Goal: Information Seeking & Learning: Learn about a topic

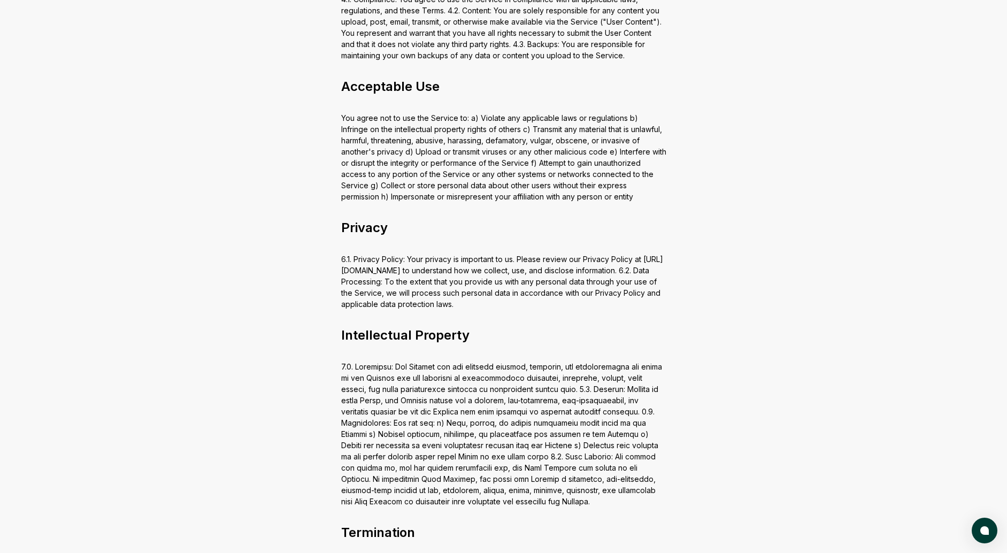
scroll to position [639, 0]
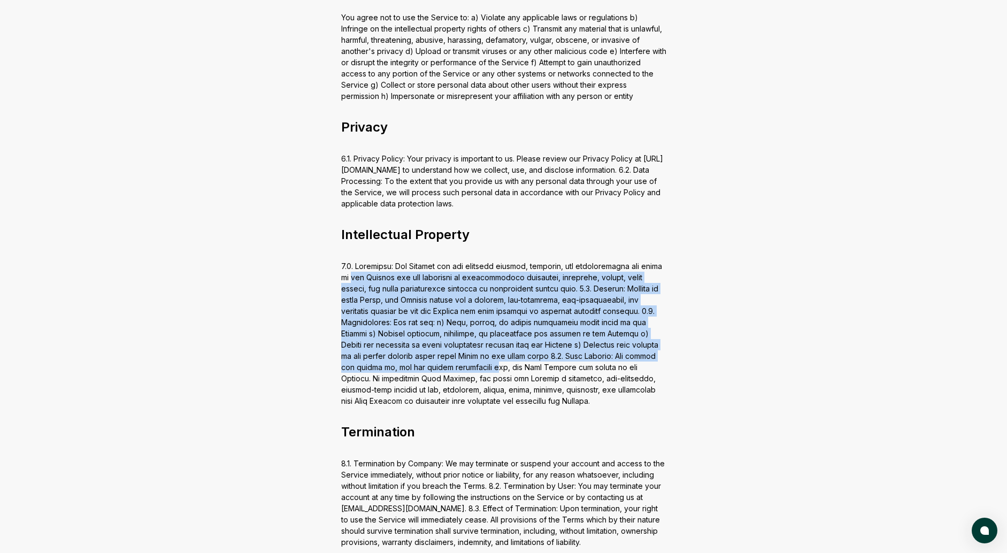
drag, startPoint x: 409, startPoint y: 305, endPoint x: 449, endPoint y: 342, distance: 54.5
click at [449, 342] on div "Terms of Service Acceptance of Terms By accessing or using the CloseCore softwa…" at bounding box center [504, 554] width 428 height 2266
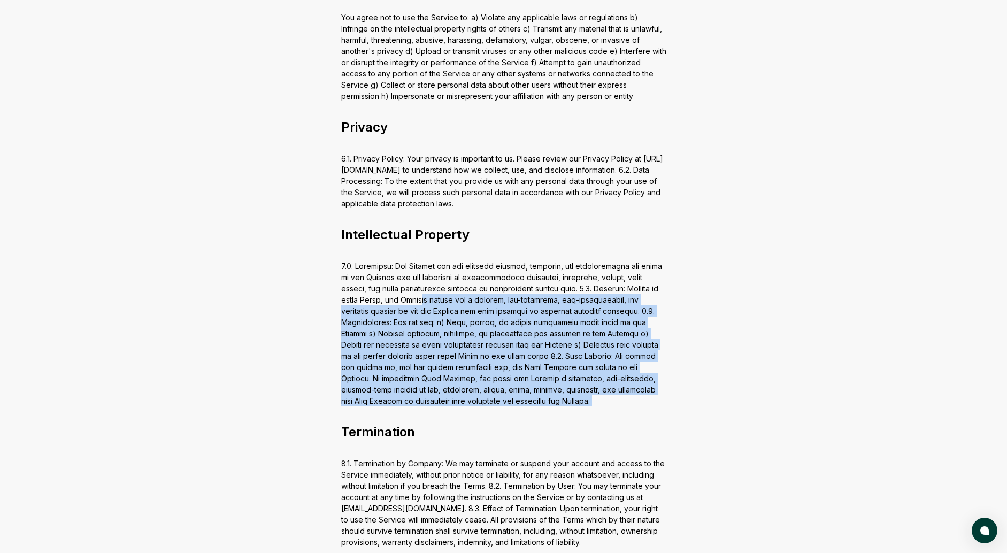
drag, startPoint x: 525, startPoint y: 397, endPoint x: 423, endPoint y: 275, distance: 159.4
click at [423, 275] on div "Terms of Service Acceptance of Terms By accessing or using the CloseCore softwa…" at bounding box center [504, 554] width 428 height 2266
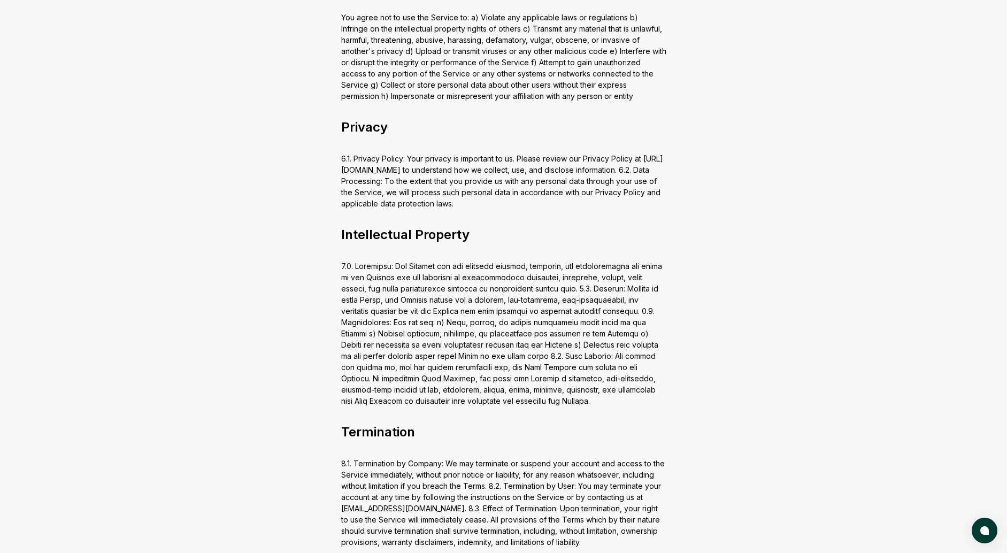
scroll to position [673, 0]
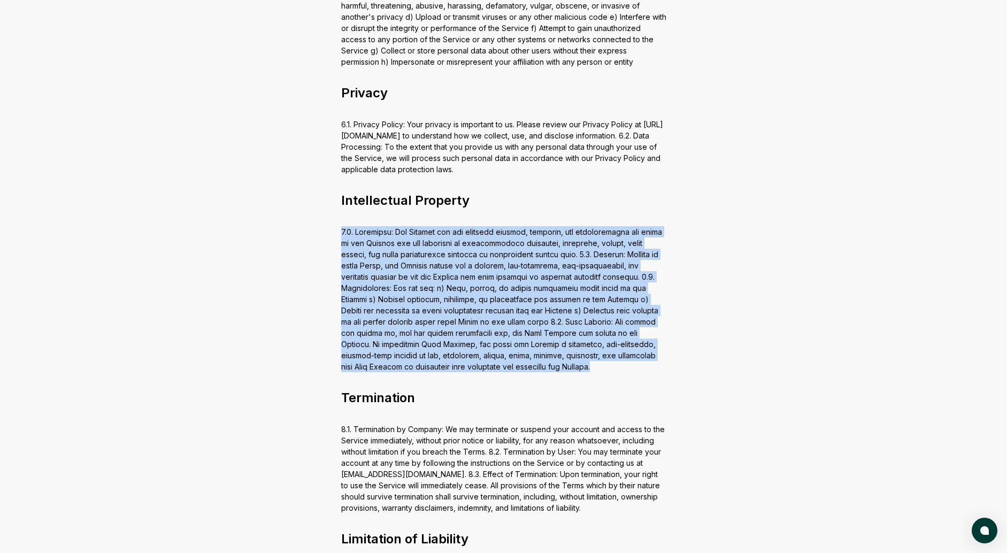
drag, startPoint x: 340, startPoint y: 204, endPoint x: 593, endPoint y: 344, distance: 289.5
click at [593, 344] on div "Terms of Service Acceptance of Terms By accessing or using the CloseCore softwa…" at bounding box center [504, 520] width 428 height 2266
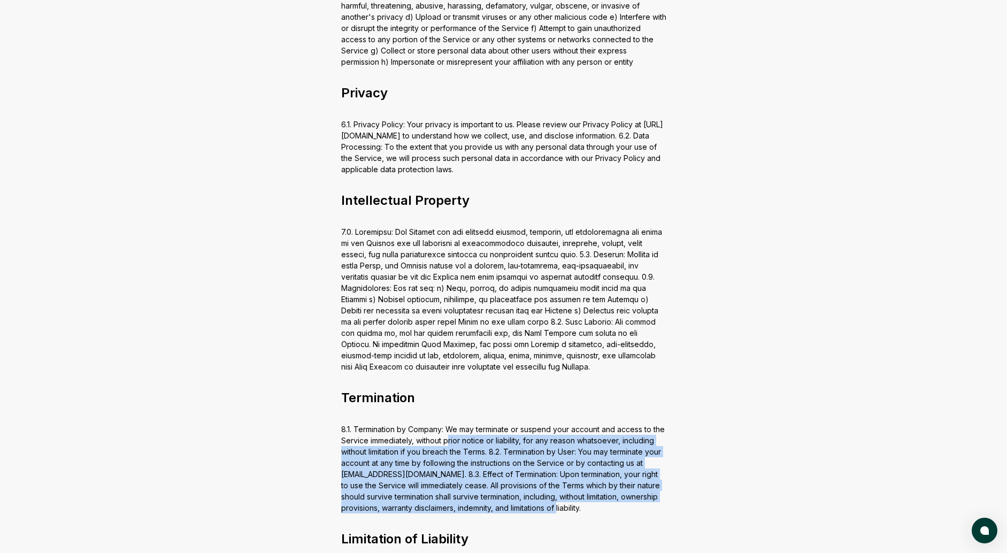
drag, startPoint x: 589, startPoint y: 494, endPoint x: 430, endPoint y: 411, distance: 179.2
click at [435, 412] on div "Terms of Service Acceptance of Terms By accessing or using the CloseCore softwa…" at bounding box center [504, 520] width 428 height 2266
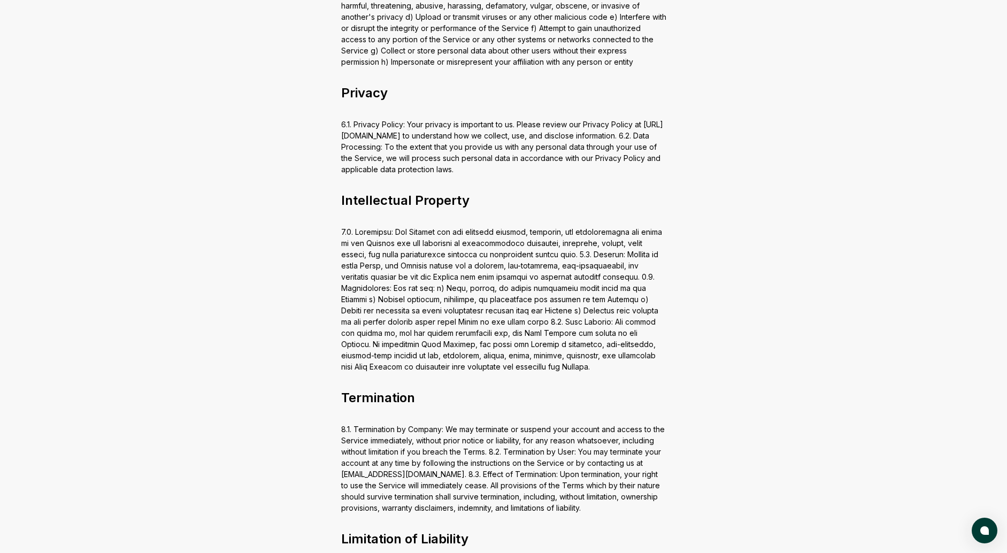
click at [427, 411] on div "Terms of Service Acceptance of Terms By accessing or using the CloseCore softwa…" at bounding box center [504, 520] width 428 height 2266
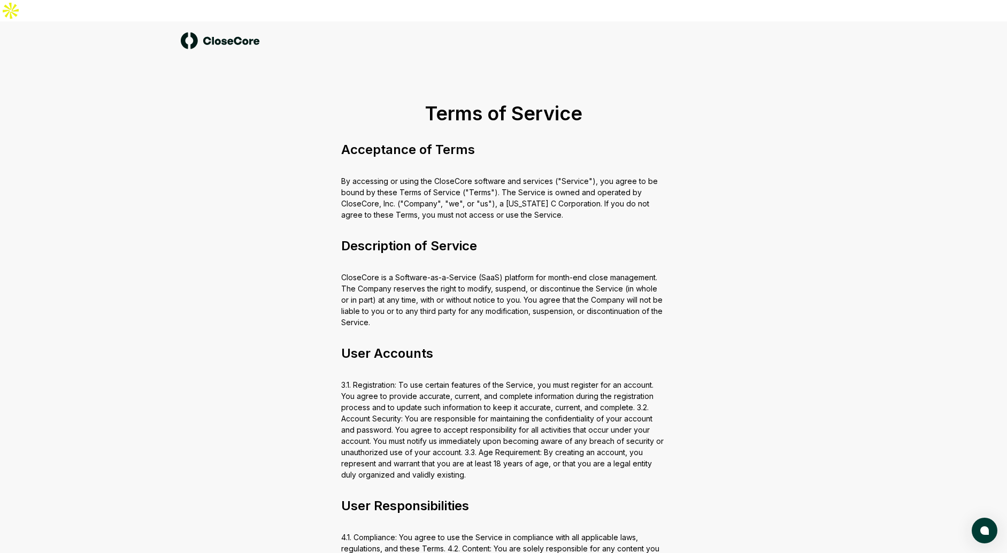
scroll to position [4, 0]
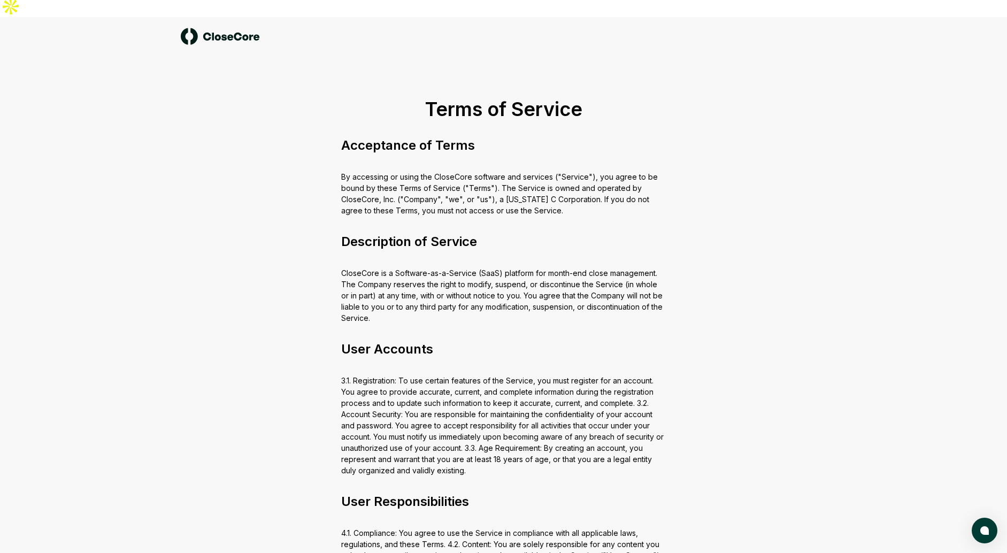
click at [677, 24] on div at bounding box center [503, 36] width 749 height 39
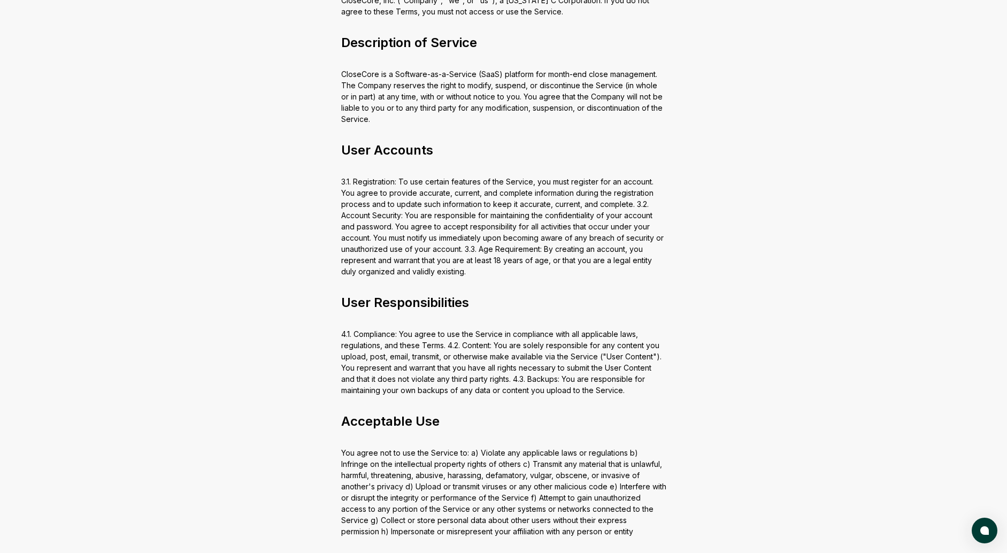
scroll to position [0, 0]
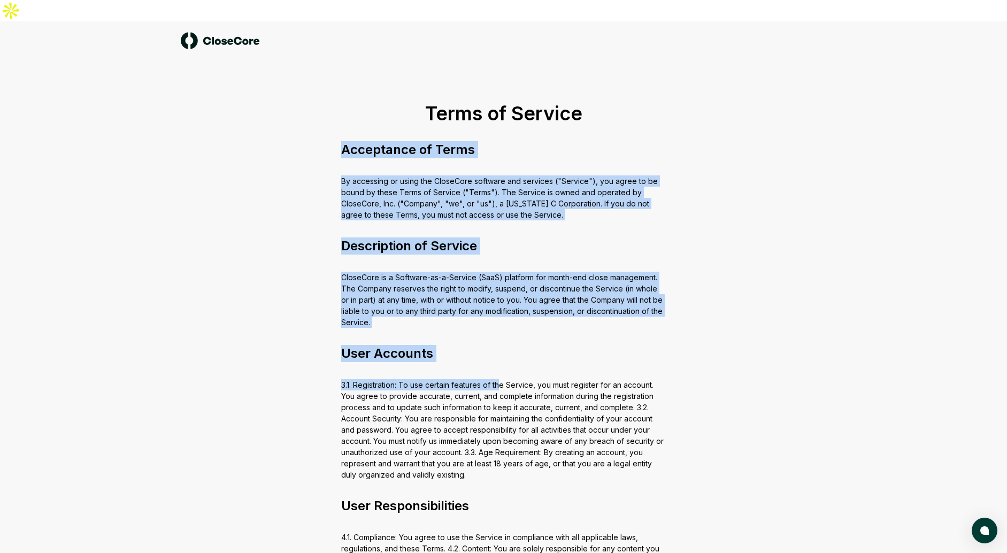
drag, startPoint x: 344, startPoint y: 126, endPoint x: 501, endPoint y: 364, distance: 285.0
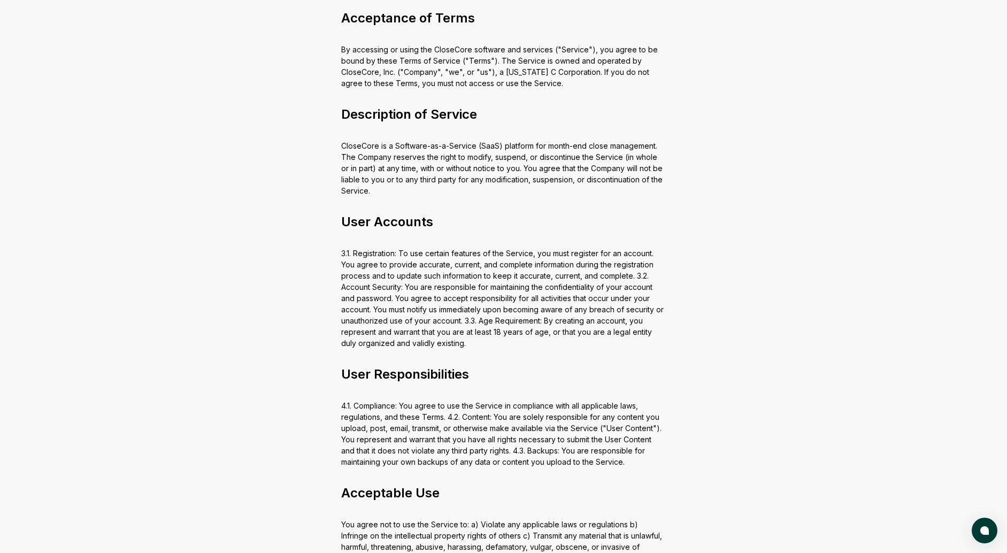
scroll to position [174, 0]
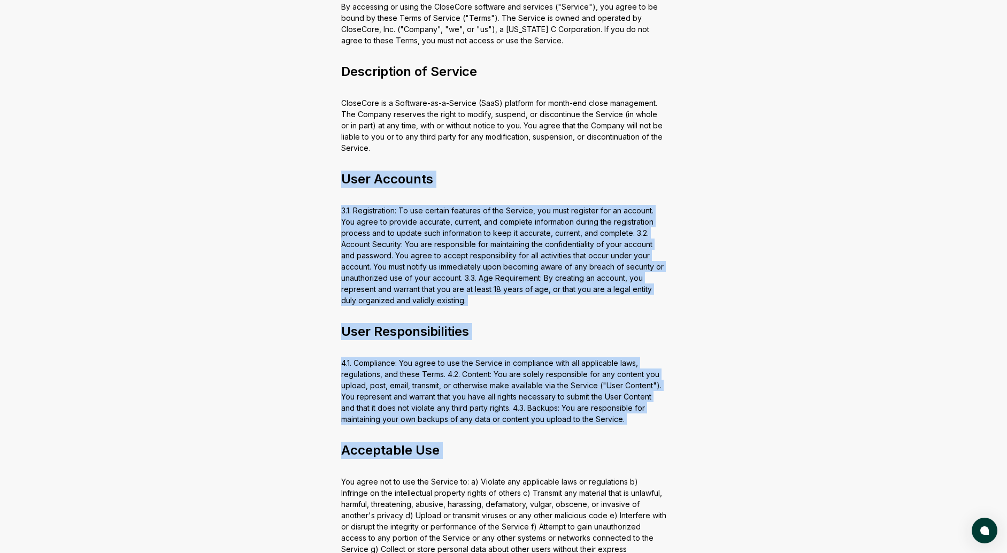
drag, startPoint x: 503, startPoint y: 453, endPoint x: 369, endPoint y: 70, distance: 405.9
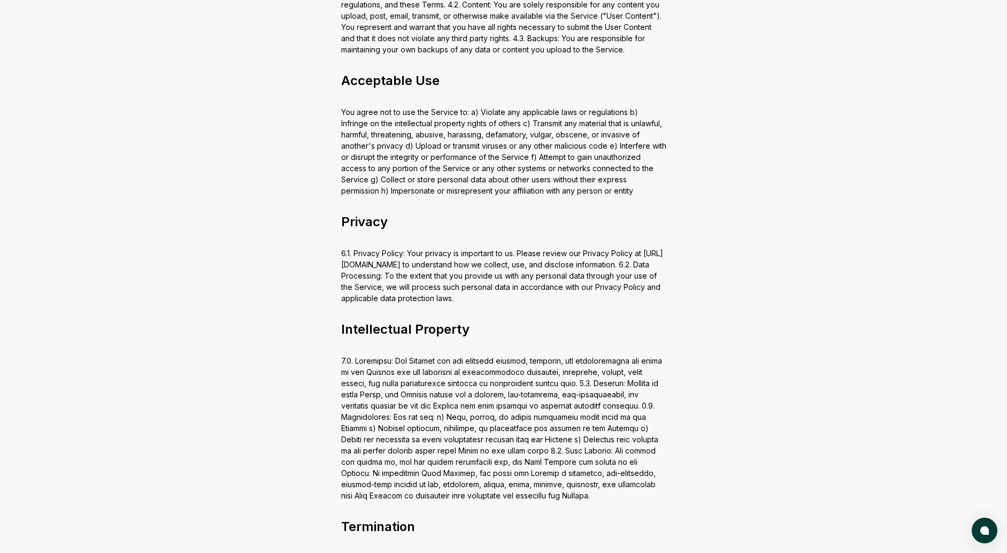
scroll to position [839, 0]
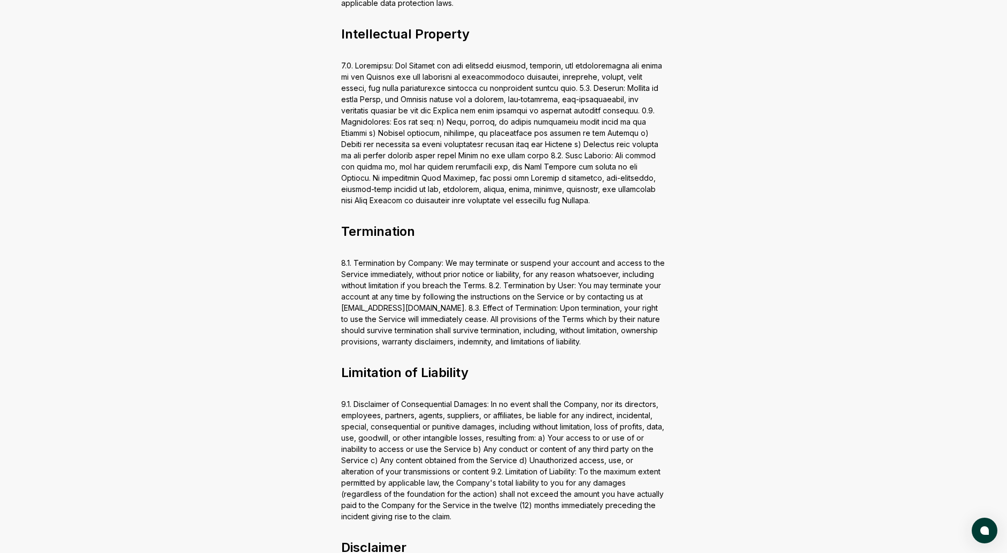
click at [212, 105] on div "Terms of Service Acceptance of Terms By accessing or using the CloseCore softwa…" at bounding box center [503, 334] width 1007 height 2305
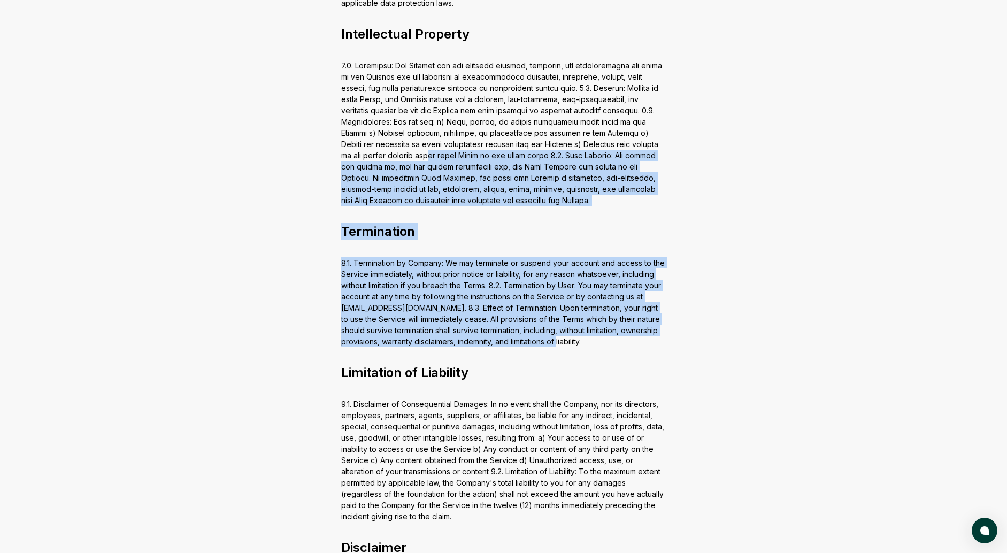
drag, startPoint x: 404, startPoint y: 137, endPoint x: 509, endPoint y: 335, distance: 224.2
click at [509, 335] on div "Terms of Service Acceptance of Terms By accessing or using the CloseCore softwa…" at bounding box center [504, 354] width 428 height 2266
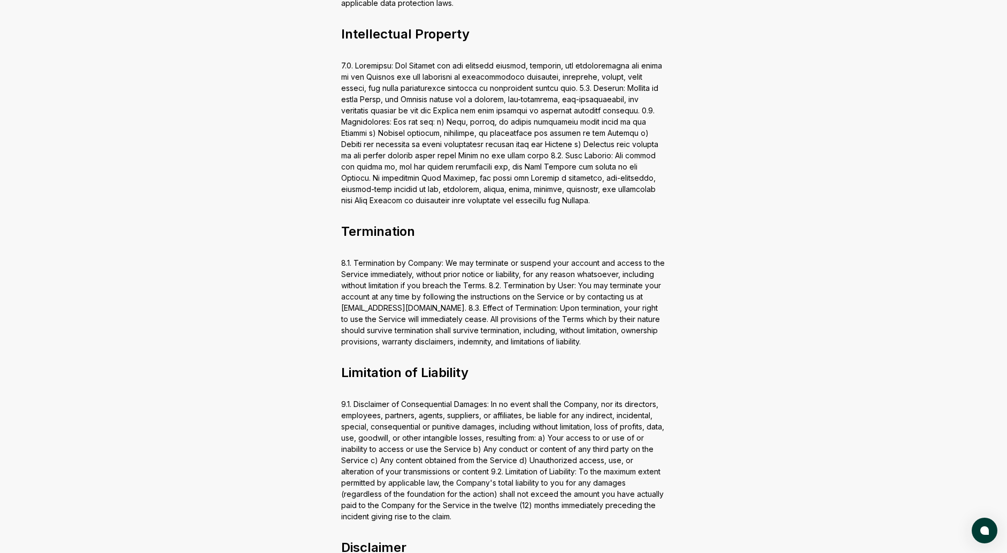
scroll to position [1076, 0]
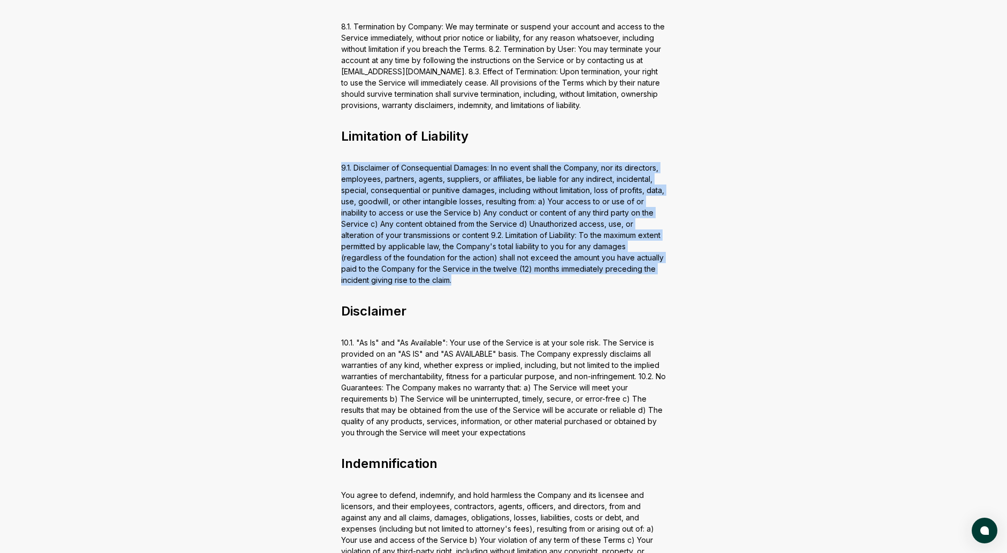
drag, startPoint x: 341, startPoint y: 152, endPoint x: 460, endPoint y: 261, distance: 161.7
click at [460, 261] on div "Terms of Service Acceptance of Terms By accessing or using the CloseCore softwa…" at bounding box center [504, 117] width 428 height 2266
drag, startPoint x: 469, startPoint y: 264, endPoint x: 331, endPoint y: 152, distance: 176.9
click at [331, 152] on div "Terms of Service Acceptance of Terms By accessing or using the CloseCore softwa…" at bounding box center [504, 117] width 428 height 2266
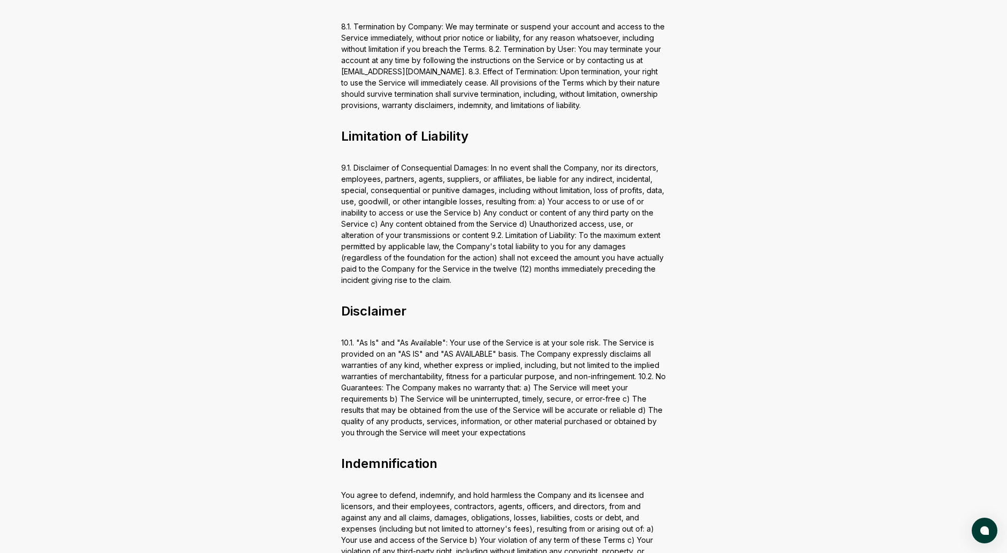
click at [332, 149] on div "Terms of Service Acceptance of Terms By accessing or using the CloseCore softwa…" at bounding box center [504, 117] width 428 height 2266
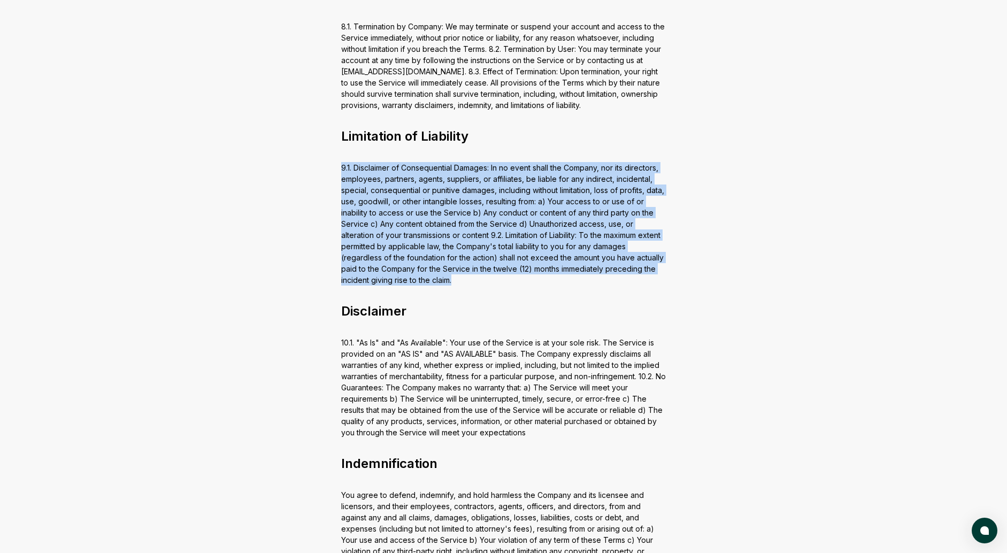
drag, startPoint x: 341, startPoint y: 139, endPoint x: 482, endPoint y: 264, distance: 188.7
click at [482, 264] on div "Terms of Service Acceptance of Terms By accessing or using the CloseCore softwa…" at bounding box center [504, 117] width 428 height 2266
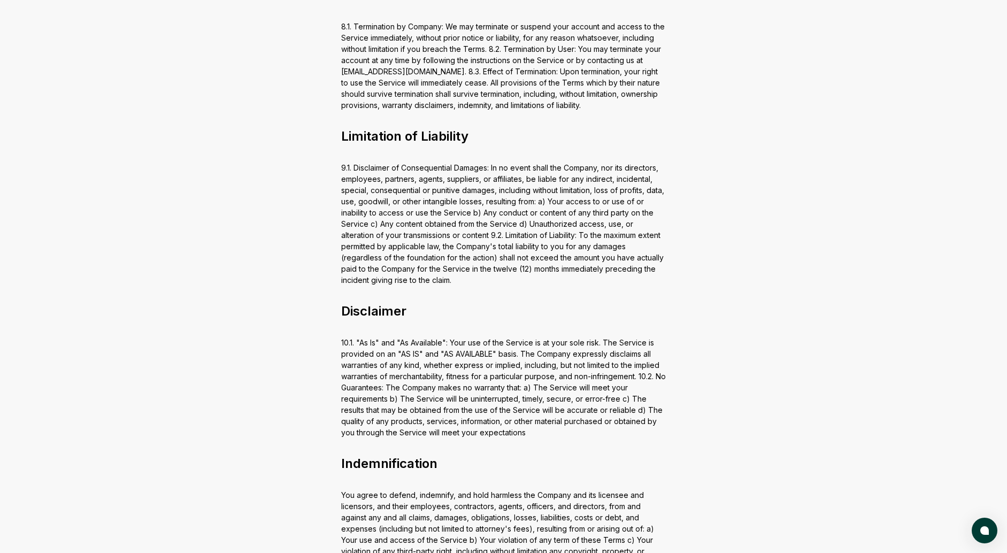
click at [482, 263] on div "Terms of Service Acceptance of Terms By accessing or using the CloseCore softwa…" at bounding box center [504, 117] width 428 height 2266
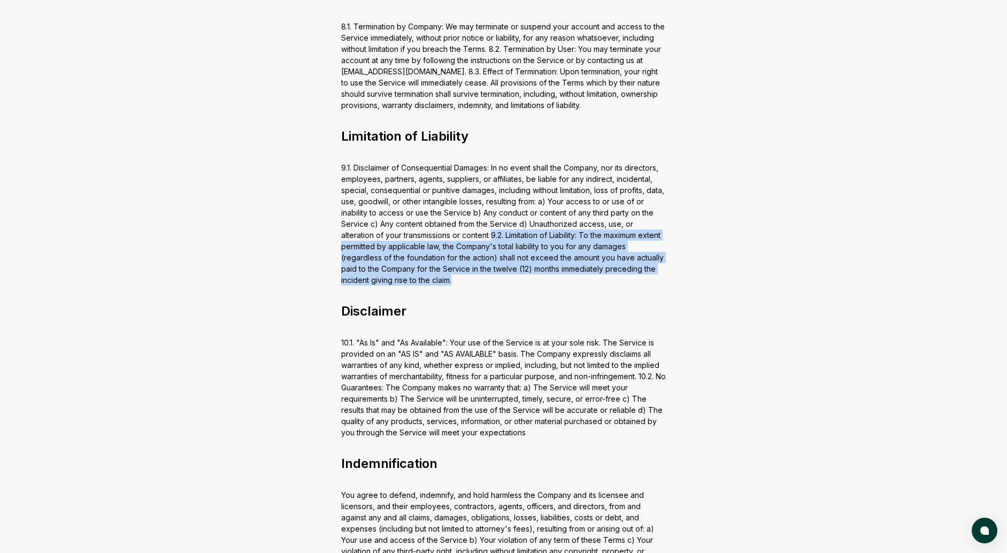
drag, startPoint x: 458, startPoint y: 212, endPoint x: 485, endPoint y: 266, distance: 61.0
click at [485, 266] on div "Terms of Service Acceptance of Terms By accessing or using the CloseCore softwa…" at bounding box center [504, 117] width 428 height 2266
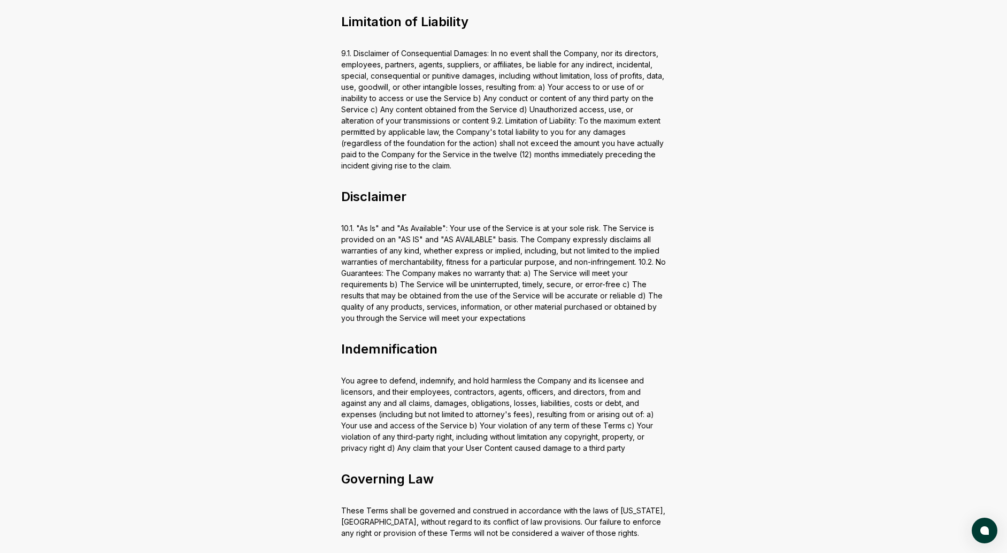
scroll to position [1181, 0]
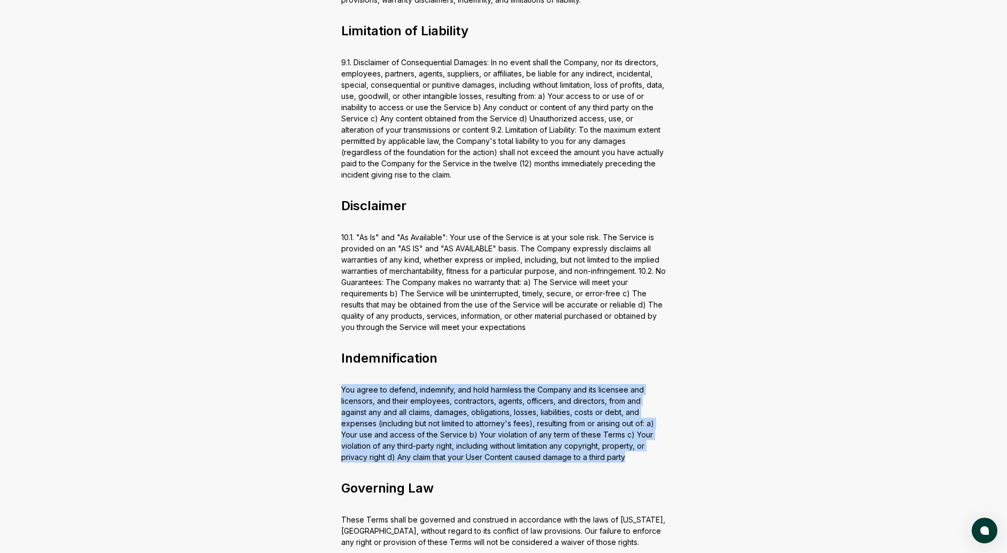
drag, startPoint x: 340, startPoint y: 373, endPoint x: 629, endPoint y: 440, distance: 296.4
click at [629, 440] on div "Terms of Service Acceptance of Terms By accessing or using the CloseCore softwa…" at bounding box center [504, 12] width 428 height 2266
drag, startPoint x: 629, startPoint y: 440, endPoint x: 653, endPoint y: 439, distance: 24.1
click at [629, 440] on div "Terms of Service Acceptance of Terms By accessing or using the CloseCore softwa…" at bounding box center [504, 12] width 428 height 2266
drag, startPoint x: 653, startPoint y: 439, endPoint x: 254, endPoint y: 380, distance: 403.3
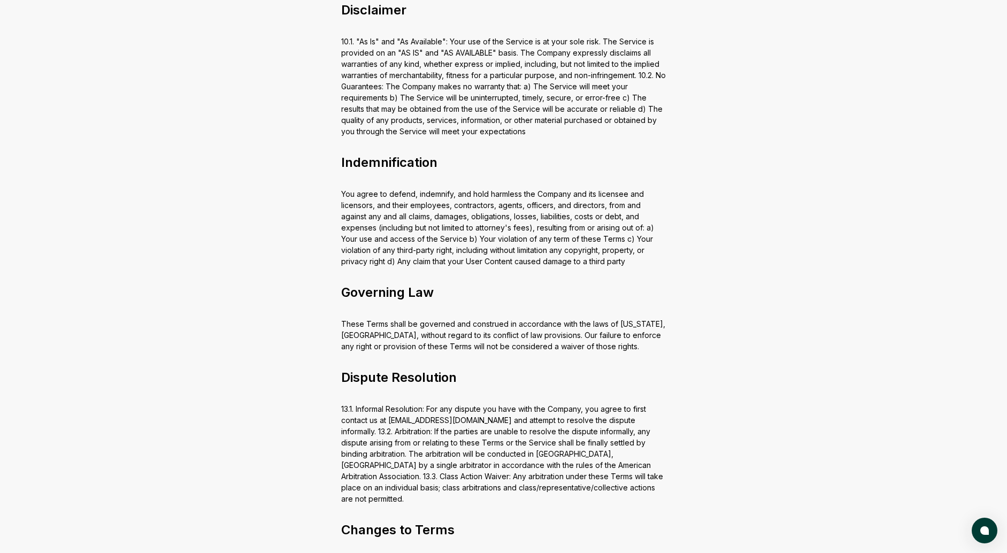
scroll to position [1364, 0]
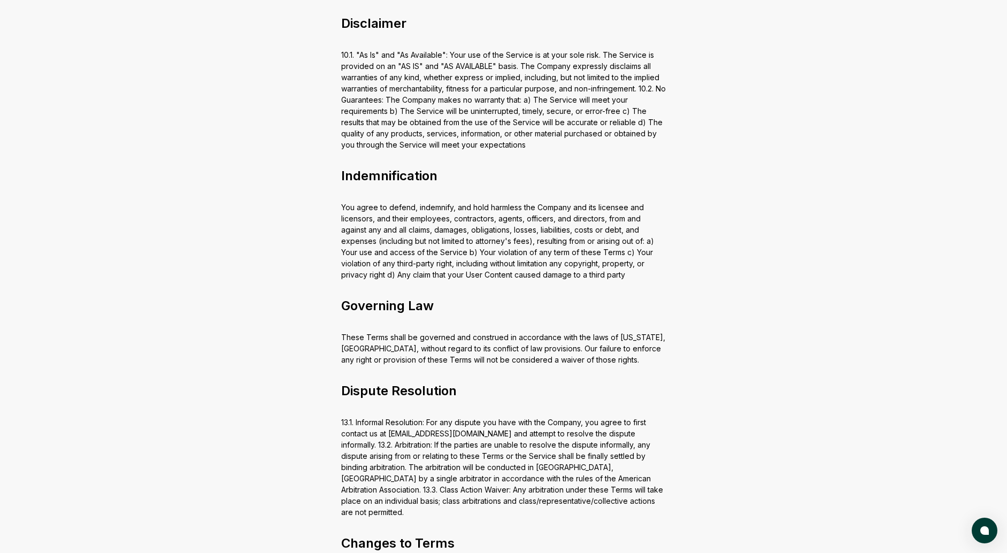
drag, startPoint x: 346, startPoint y: 422, endPoint x: 515, endPoint y: 470, distance: 176.3
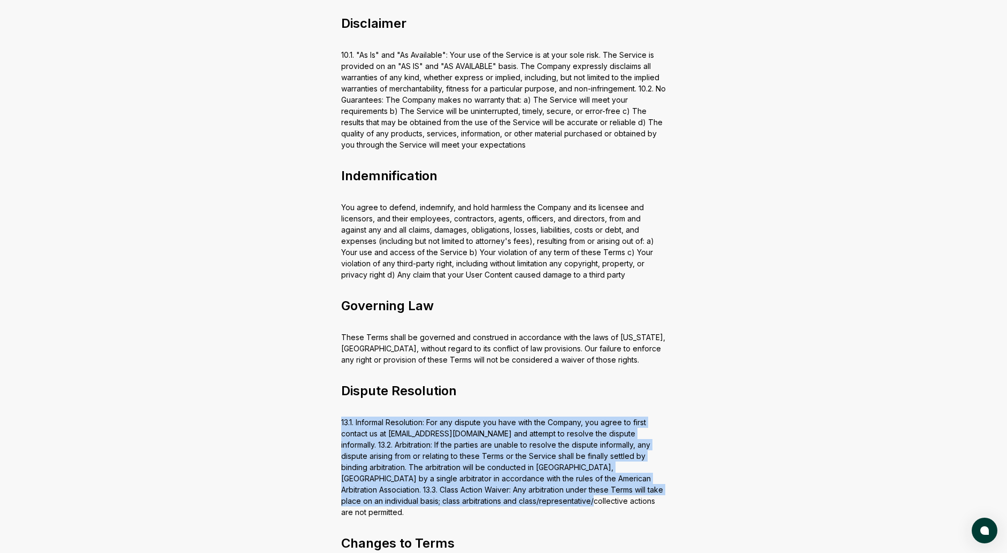
drag, startPoint x: 528, startPoint y: 469, endPoint x: 331, endPoint y: 393, distance: 211.0
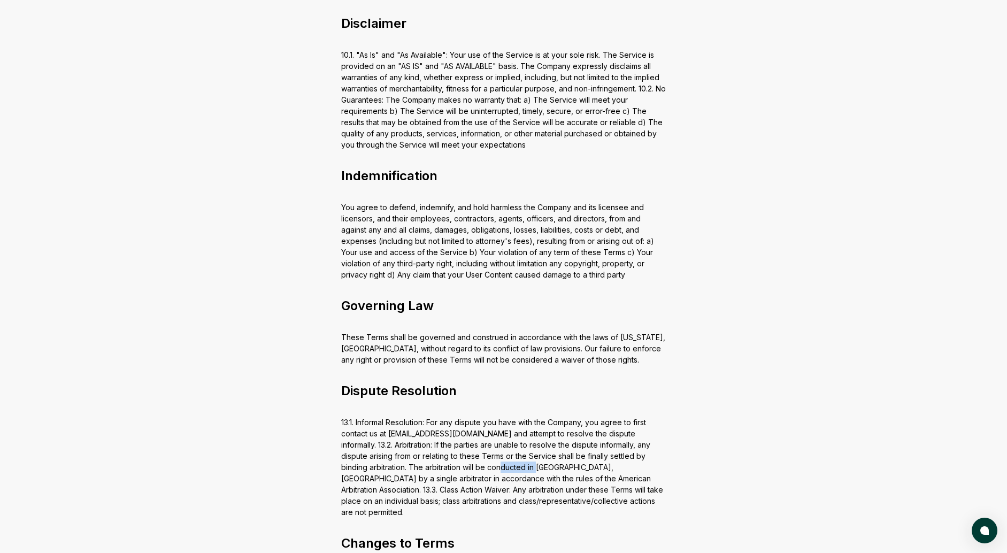
drag, startPoint x: 468, startPoint y: 446, endPoint x: 504, endPoint y: 448, distance: 35.9
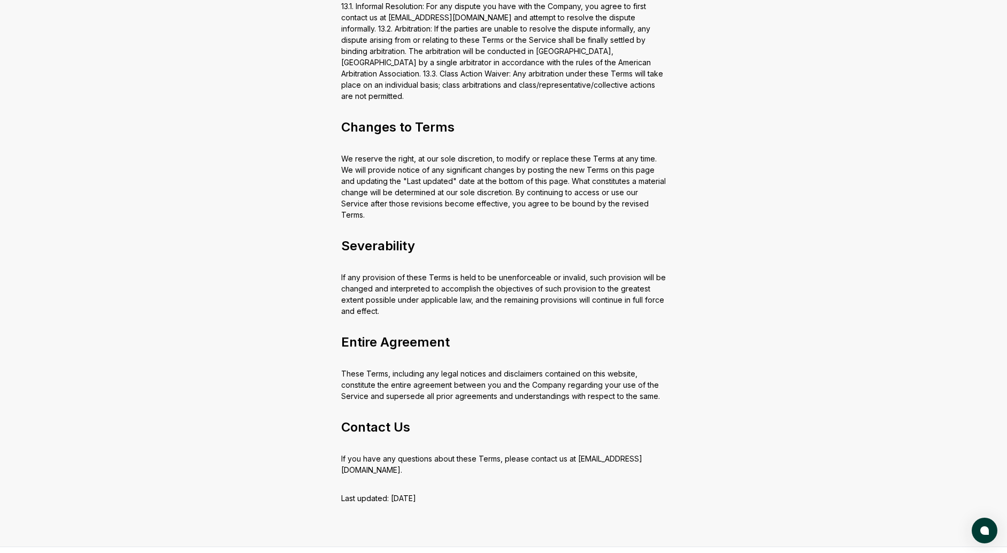
scroll to position [1779, 0]
drag, startPoint x: 393, startPoint y: 456, endPoint x: 457, endPoint y: 458, distance: 64.2
click at [457, 494] on p "Last updated: [DATE]" at bounding box center [503, 499] width 325 height 11
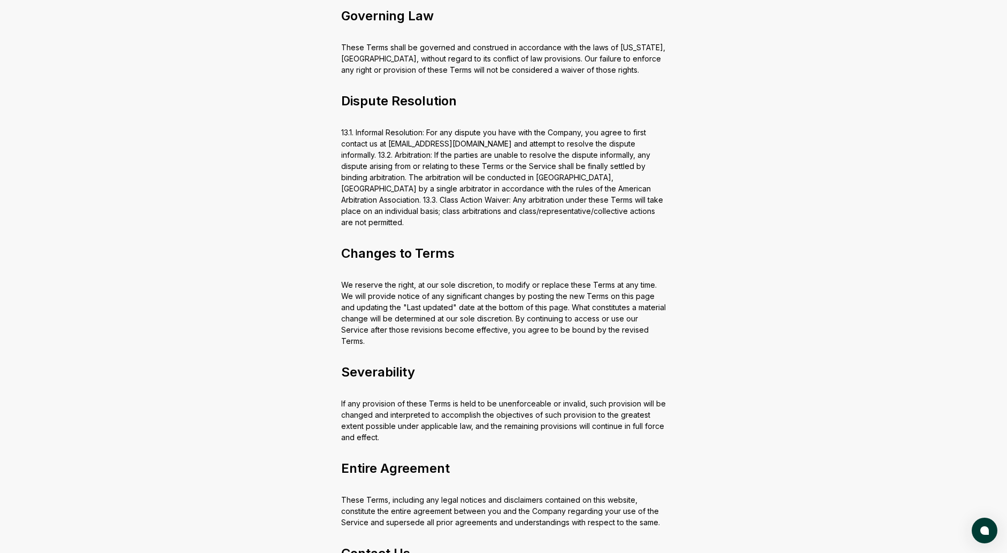
scroll to position [1611, 0]
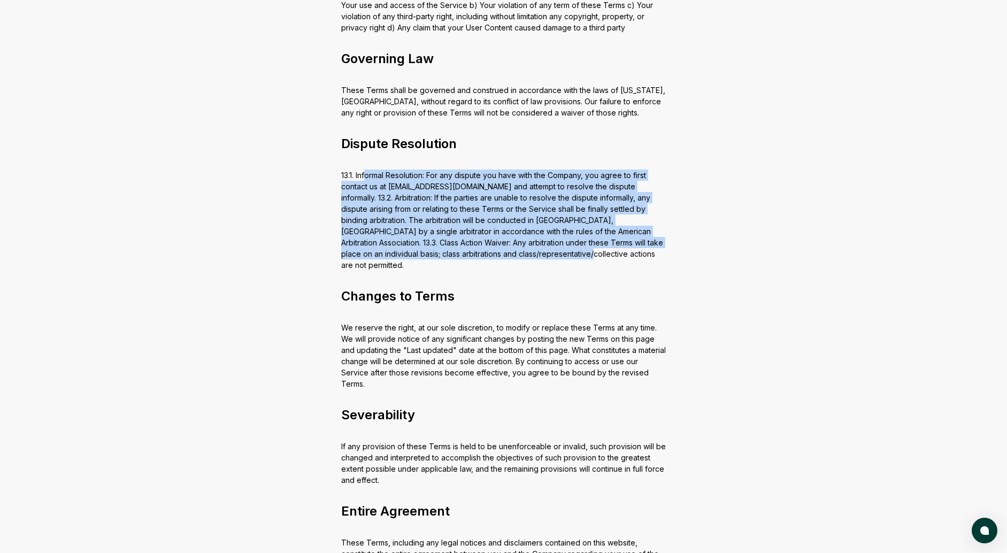
drag, startPoint x: 367, startPoint y: 149, endPoint x: 539, endPoint y: 237, distance: 192.8
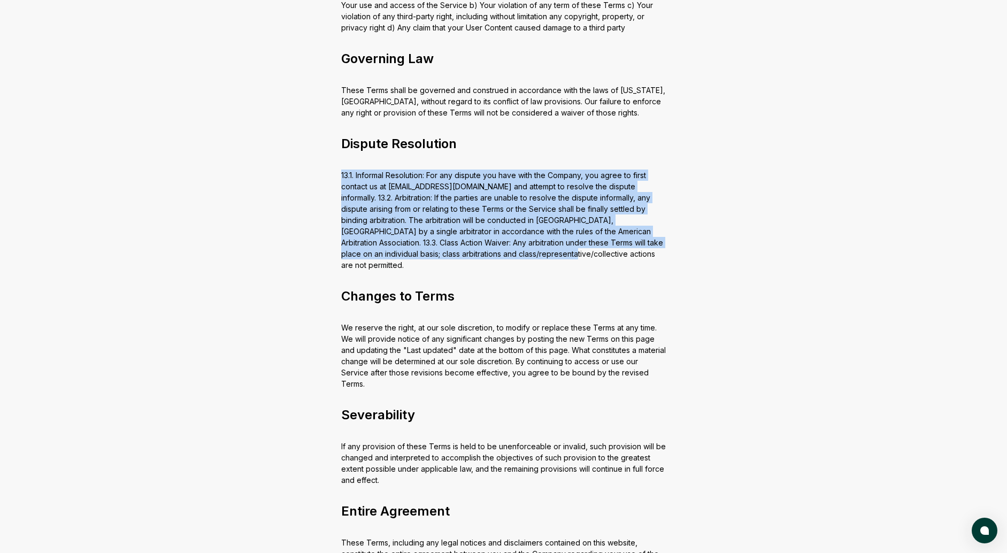
drag, startPoint x: 516, startPoint y: 212, endPoint x: 531, endPoint y: 243, distance: 34.0
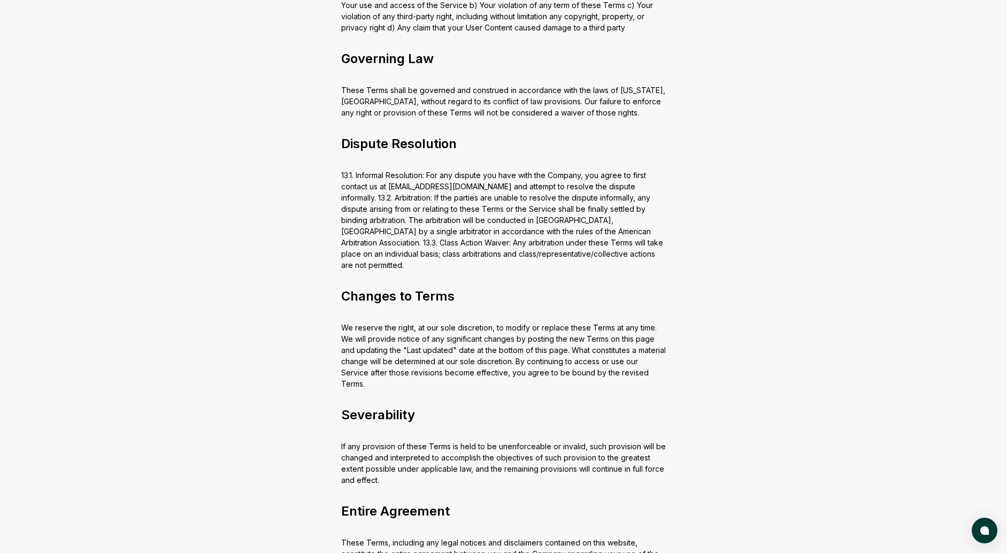
click at [431, 135] on h2 "Dispute Resolution" at bounding box center [503, 143] width 325 height 17
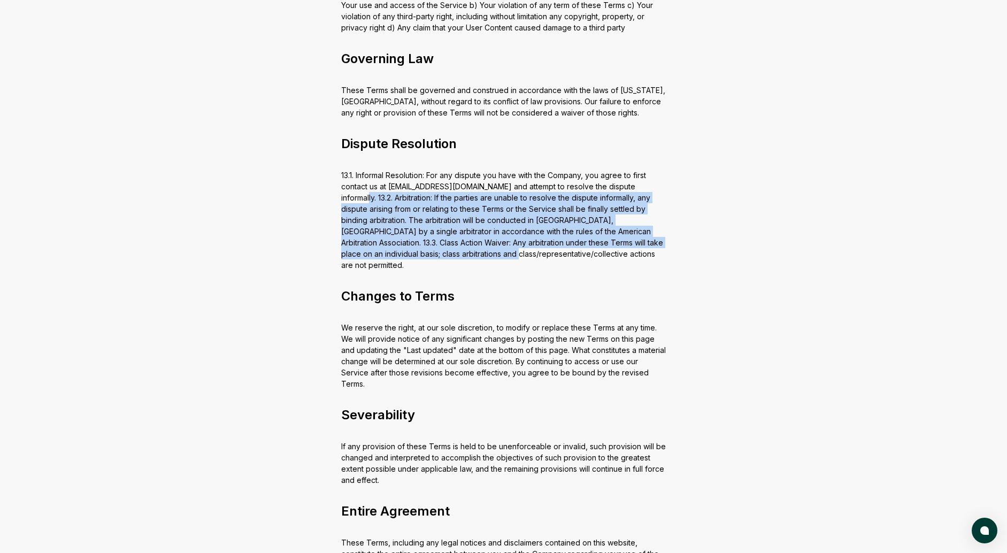
drag, startPoint x: 325, startPoint y: 170, endPoint x: 481, endPoint y: 240, distance: 171.7
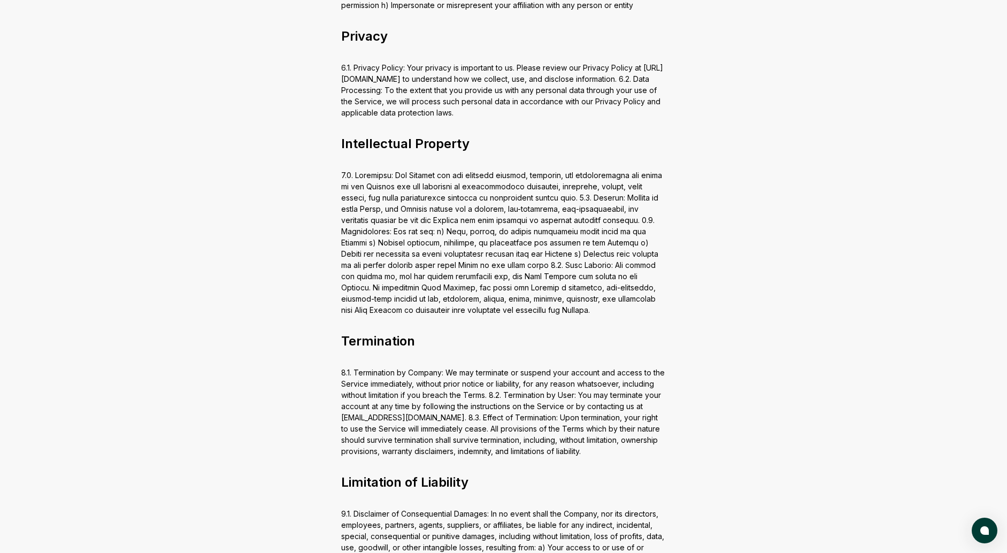
scroll to position [402, 0]
